Goal: Find specific page/section

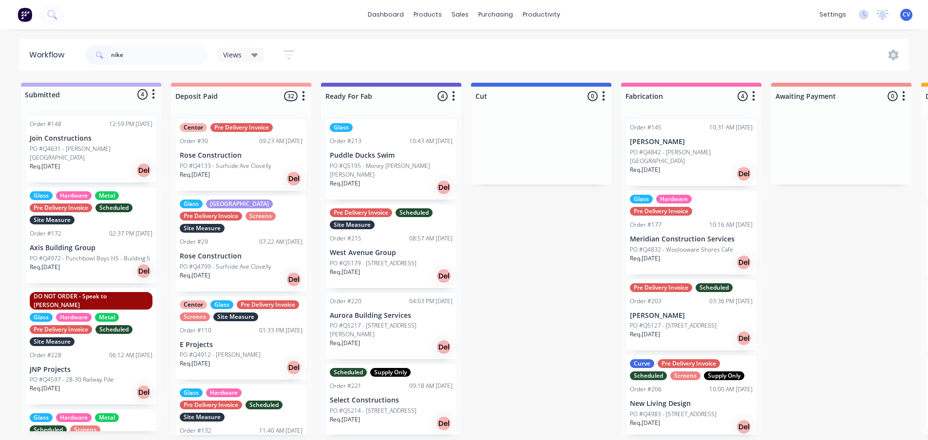
type input "nike"
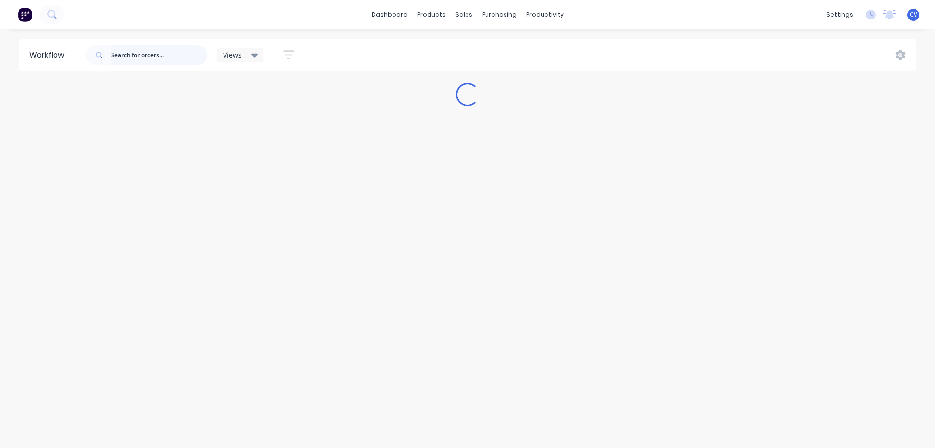
click at [142, 57] on input "text" at bounding box center [159, 54] width 96 height 19
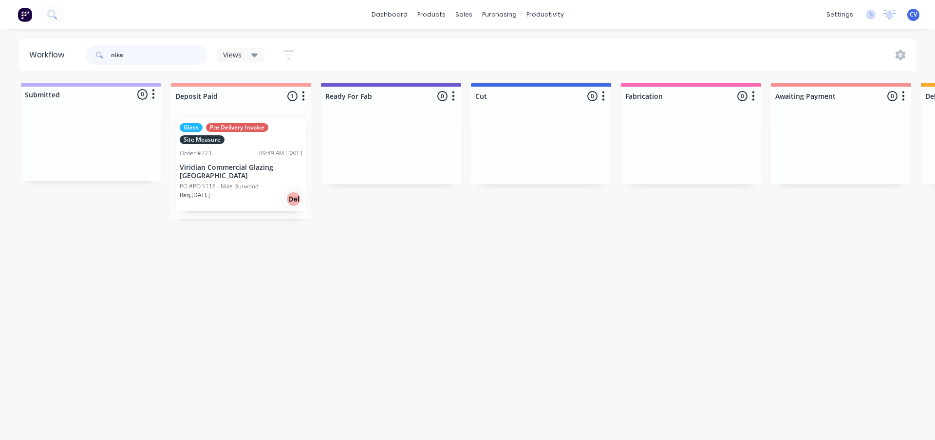
type input "nike"
click at [242, 182] on p "PO #PO 5118 - Nike Burwood" at bounding box center [219, 186] width 79 height 9
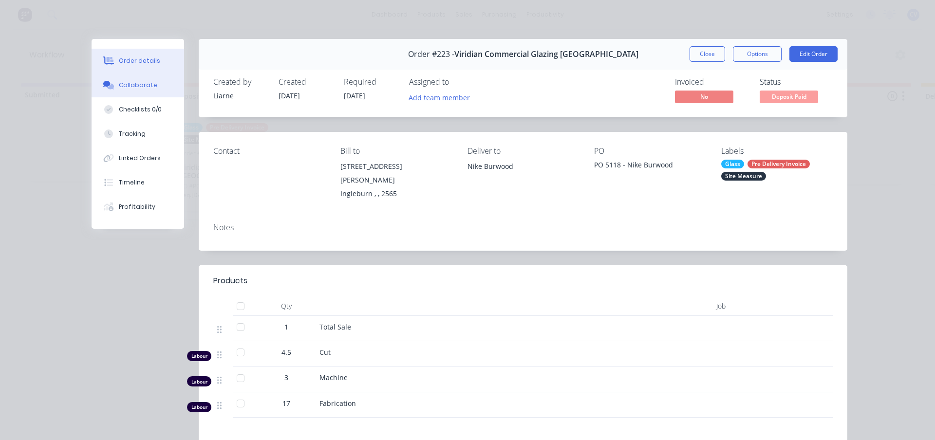
click at [148, 84] on div "Collaborate" at bounding box center [138, 85] width 38 height 9
